Goal: Task Accomplishment & Management: Manage account settings

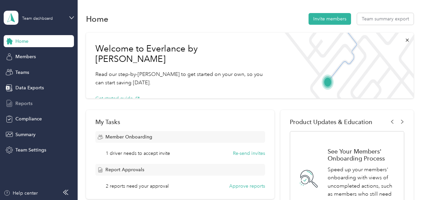
click at [19, 103] on span "Reports" at bounding box center [23, 103] width 17 height 7
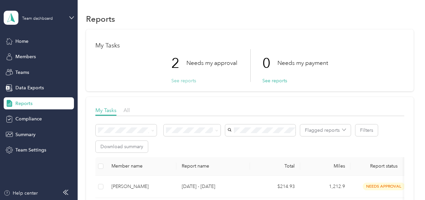
click at [177, 81] on button "See reports" at bounding box center [183, 80] width 25 height 7
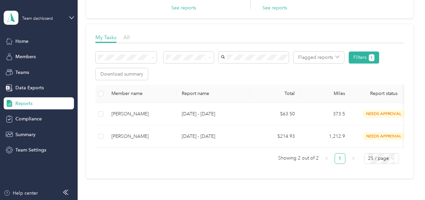
scroll to position [77, 0]
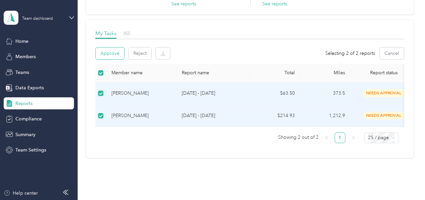
click at [107, 52] on button "Approve" at bounding box center [110, 54] width 28 height 12
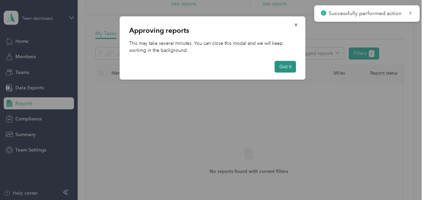
click at [286, 70] on button "Got it" at bounding box center [285, 67] width 21 height 12
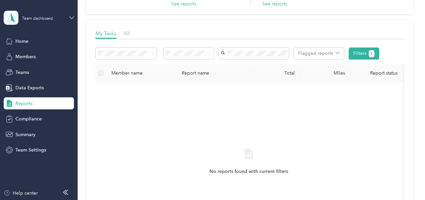
click at [72, 17] on icon at bounding box center [71, 17] width 5 height 5
click at [32, 73] on div "Team dashboard Personal dashboard Log out" at bounding box center [111, 66] width 207 height 42
click at [72, 14] on div "Team dashboard" at bounding box center [39, 17] width 70 height 23
click at [24, 69] on div "Personal dashboard" at bounding box center [31, 66] width 42 height 7
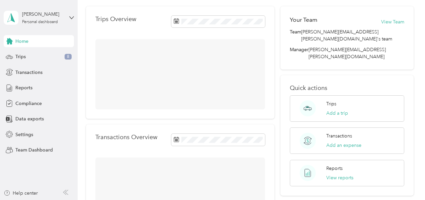
scroll to position [77, 0]
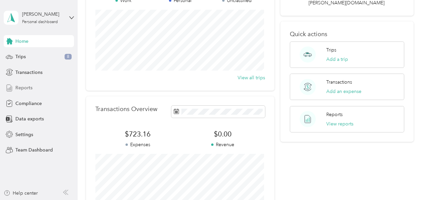
click at [25, 87] on span "Reports" at bounding box center [23, 87] width 17 height 7
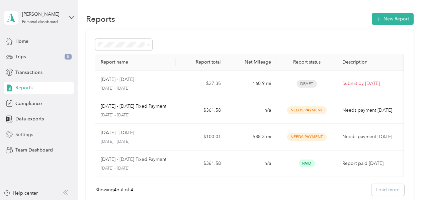
click at [17, 139] on div "Settings" at bounding box center [39, 135] width 70 height 12
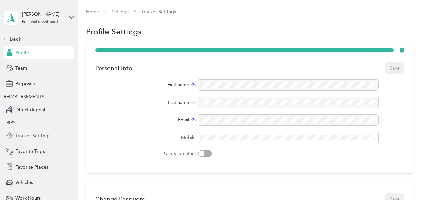
click at [23, 136] on span "Tracker Settings" at bounding box center [32, 136] width 35 height 7
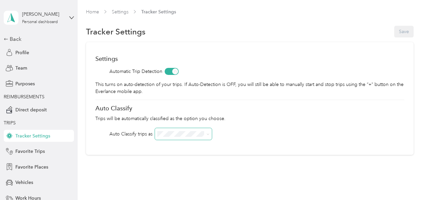
click at [207, 134] on icon at bounding box center [208, 134] width 3 height 3
click at [190, 146] on div "Option Care Health" at bounding box center [184, 142] width 48 height 7
click at [21, 200] on span "Work Hours" at bounding box center [27, 198] width 25 height 7
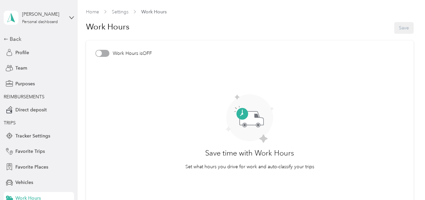
click at [109, 54] on div at bounding box center [102, 53] width 14 height 7
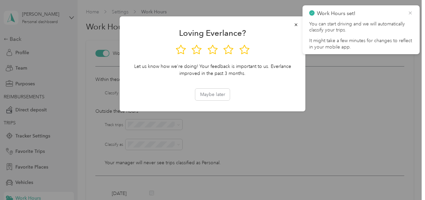
click at [409, 12] on icon at bounding box center [410, 13] width 5 height 6
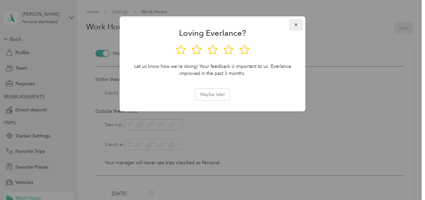
click at [297, 24] on icon "button" at bounding box center [296, 24] width 5 height 5
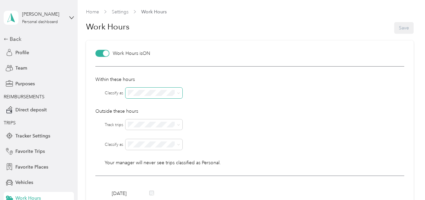
click at [176, 93] on span at bounding box center [177, 93] width 5 height 5
click at [180, 92] on icon at bounding box center [178, 93] width 3 height 3
click at [168, 102] on span "Option Care Health" at bounding box center [151, 103] width 41 height 6
click at [179, 126] on icon at bounding box center [178, 125] width 3 height 3
click at [153, 149] on li "No" at bounding box center [154, 145] width 57 height 12
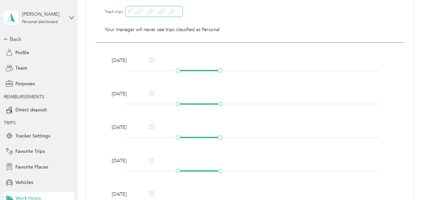
scroll to position [105, 0]
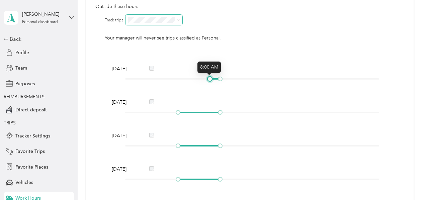
drag, startPoint x: 178, startPoint y: 78, endPoint x: 211, endPoint y: 81, distance: 32.9
drag, startPoint x: 211, startPoint y: 81, endPoint x: 184, endPoint y: 70, distance: 29.2
click at [184, 70] on div "Monday" at bounding box center [249, 68] width 281 height 7
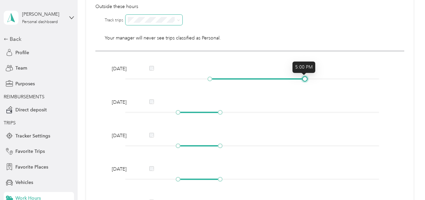
drag, startPoint x: 219, startPoint y: 80, endPoint x: 305, endPoint y: 86, distance: 86.0
drag, startPoint x: 305, startPoint y: 86, endPoint x: 352, endPoint y: 92, distance: 47.3
click at [352, 92] on div "Monday Tuesday Wednesday Thursday Friday Saturday Sunday" at bounding box center [249, 175] width 309 height 248
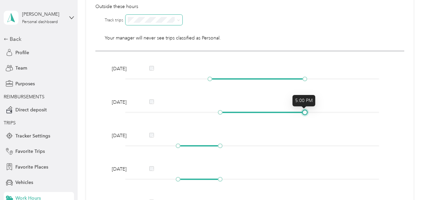
drag, startPoint x: 177, startPoint y: 113, endPoint x: 303, endPoint y: 120, distance: 126.1
drag, startPoint x: 303, startPoint y: 120, endPoint x: 343, endPoint y: 115, distance: 39.9
click at [343, 115] on div "Tuesday" at bounding box center [249, 108] width 281 height 19
drag, startPoint x: 220, startPoint y: 111, endPoint x: 211, endPoint y: 111, distance: 9.4
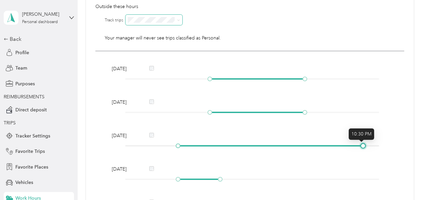
drag, startPoint x: 211, startPoint y: 111, endPoint x: 362, endPoint y: 144, distance: 155.2
click at [362, 144] on div at bounding box center [252, 146] width 254 height 4
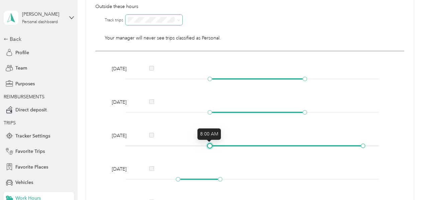
drag, startPoint x: 177, startPoint y: 146, endPoint x: 208, endPoint y: 148, distance: 30.8
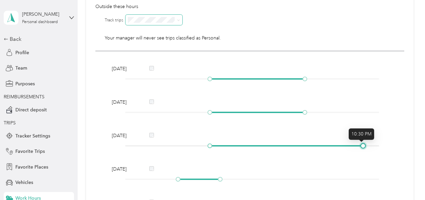
drag, startPoint x: 208, startPoint y: 148, endPoint x: 363, endPoint y: 146, distance: 155.0
click at [363, 146] on div at bounding box center [363, 145] width 3 height 3
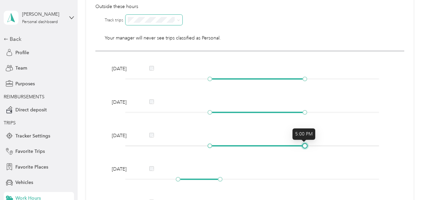
drag, startPoint x: 363, startPoint y: 146, endPoint x: 306, endPoint y: 143, distance: 56.7
drag, startPoint x: 306, startPoint y: 143, endPoint x: 321, endPoint y: 157, distance: 21.1
click at [321, 157] on div "Monday Tuesday Wednesday Thursday Friday Saturday Sunday" at bounding box center [249, 175] width 309 height 248
drag, startPoint x: 423, startPoint y: 90, endPoint x: 375, endPoint y: 13, distance: 91.1
click at [375, 13] on div "Within these hours Classify as Outside these hours Track trips Classify as Your…" at bounding box center [249, 6] width 309 height 90
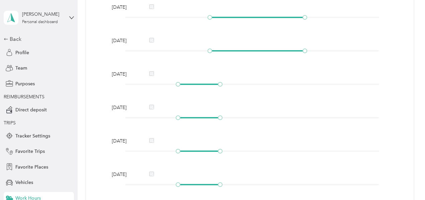
scroll to position [202, 0]
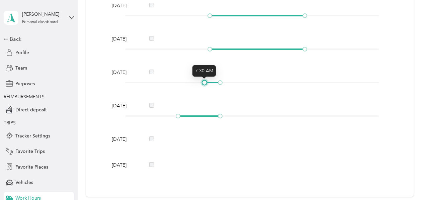
drag, startPoint x: 179, startPoint y: 82, endPoint x: 208, endPoint y: 85, distance: 28.9
click at [208, 85] on div "Thursday" at bounding box center [249, 78] width 281 height 19
drag, startPoint x: 203, startPoint y: 81, endPoint x: 207, endPoint y: 81, distance: 4.0
click at [208, 81] on div at bounding box center [209, 82] width 3 height 3
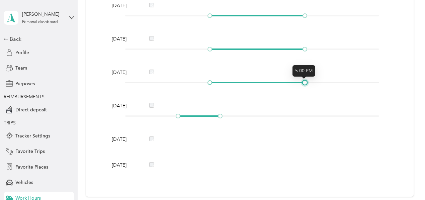
drag, startPoint x: 219, startPoint y: 81, endPoint x: 302, endPoint y: 80, distance: 82.7
click at [303, 81] on div at bounding box center [304, 82] width 3 height 3
click at [232, 139] on div "Saturday" at bounding box center [249, 139] width 281 height 7
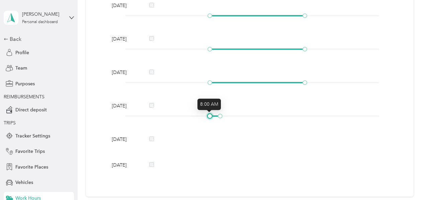
drag, startPoint x: 177, startPoint y: 116, endPoint x: 209, endPoint y: 119, distance: 31.9
click at [209, 119] on div "Friday" at bounding box center [249, 111] width 281 height 19
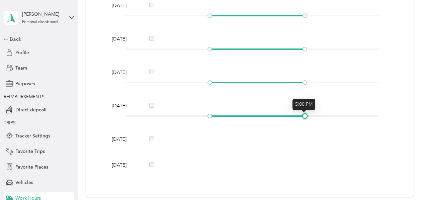
drag, startPoint x: 221, startPoint y: 115, endPoint x: 304, endPoint y: 114, distance: 83.4
click at [304, 114] on div at bounding box center [304, 115] width 3 height 3
click at [306, 144] on div "Saturday" at bounding box center [249, 142] width 281 height 12
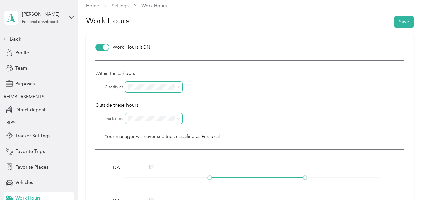
scroll to position [0, 0]
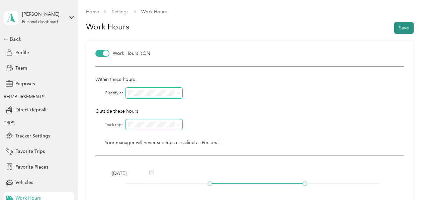
click at [402, 26] on button "Save" at bounding box center [403, 28] width 19 height 12
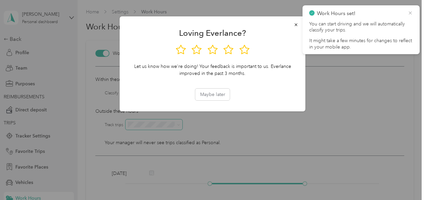
click at [410, 11] on icon at bounding box center [410, 13] width 5 height 6
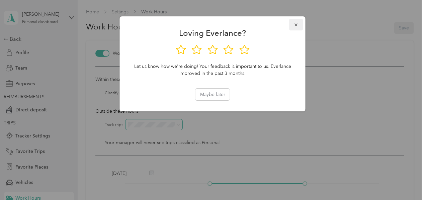
click at [294, 24] on icon "button" at bounding box center [296, 24] width 5 height 5
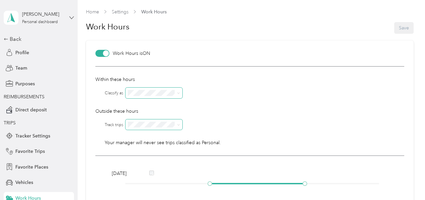
click at [69, 17] on icon at bounding box center [71, 17] width 5 height 5
click at [27, 54] on div "Team dashboard" at bounding box center [25, 51] width 36 height 7
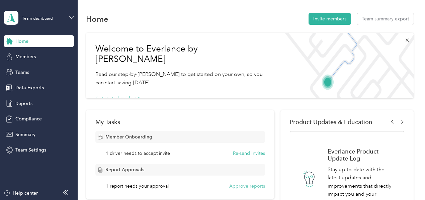
click at [236, 187] on button "Approve reports" at bounding box center [247, 186] width 36 height 7
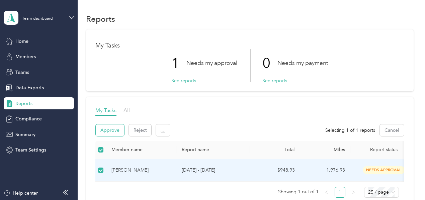
click at [115, 132] on button "Approve" at bounding box center [110, 131] width 28 height 12
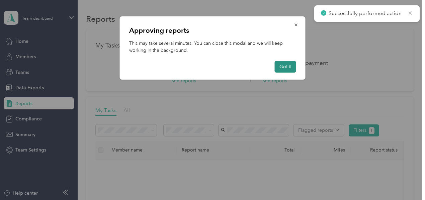
click at [284, 69] on button "Got it" at bounding box center [285, 67] width 21 height 12
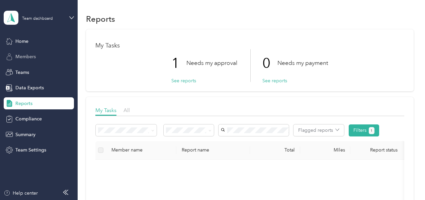
click at [22, 57] on span "Members" at bounding box center [25, 56] width 20 height 7
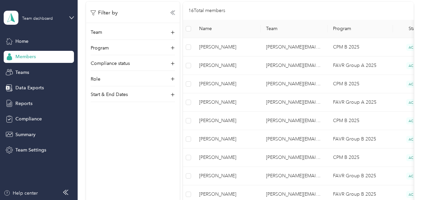
scroll to position [88, 0]
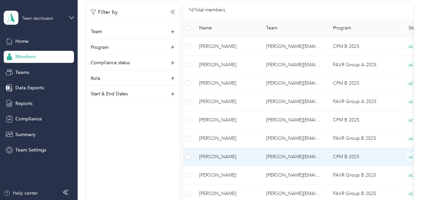
click at [361, 159] on td "CPM B 2025" at bounding box center [360, 157] width 65 height 18
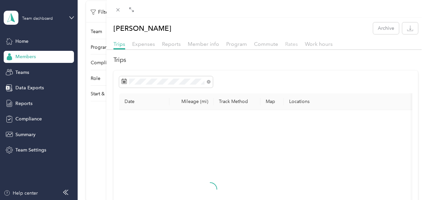
click at [298, 43] on span "Rates" at bounding box center [291, 44] width 13 height 6
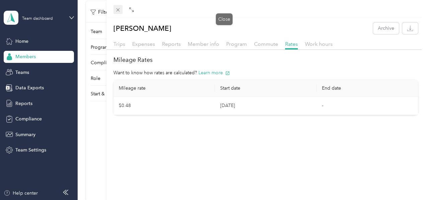
click at [121, 8] on icon at bounding box center [118, 10] width 6 height 6
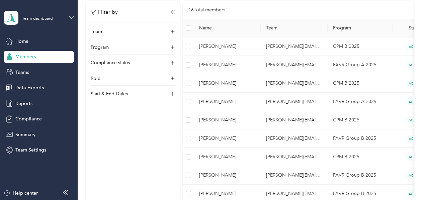
click at [170, 11] on icon at bounding box center [172, 12] width 5 height 5
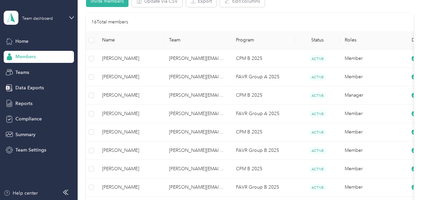
scroll to position [2, 0]
